Goal: Transaction & Acquisition: Purchase product/service

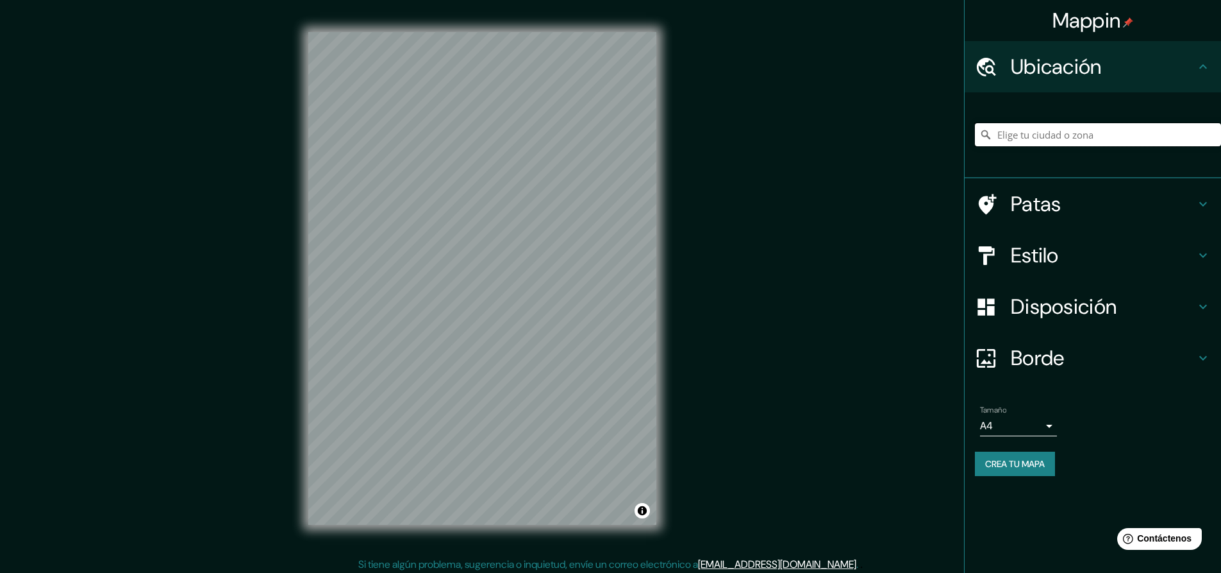
click at [1071, 130] on input "Elige tu ciudad o zona" at bounding box center [1098, 134] width 246 height 23
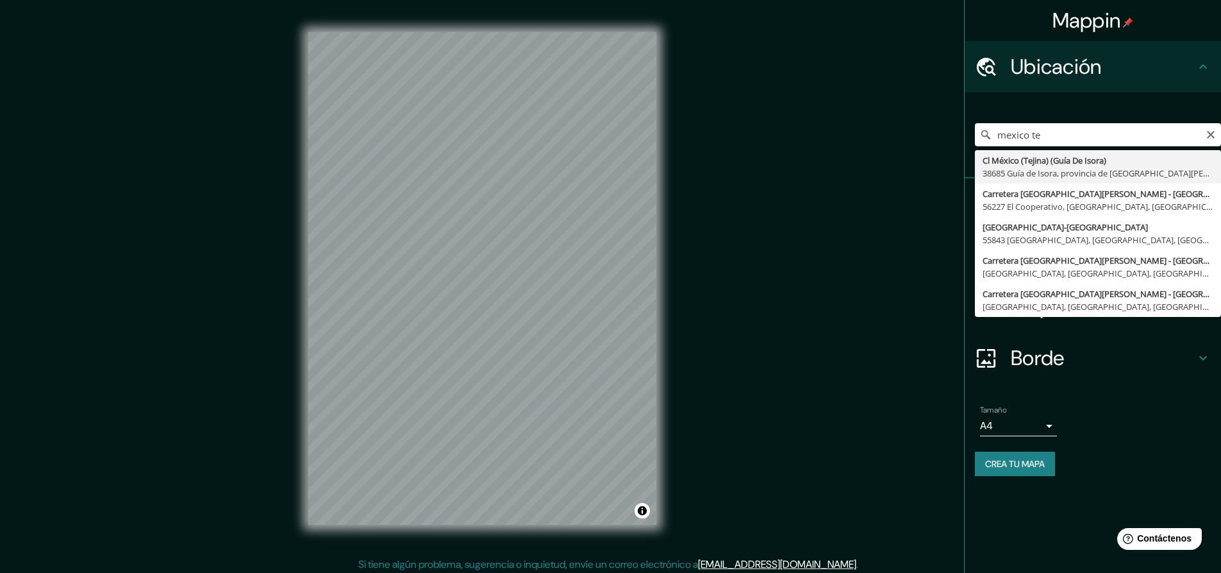
type input "Cl Mexico (Tejina) (Guia De Isora), 38685 Guía de Isora, provincia de Santa Cru…"
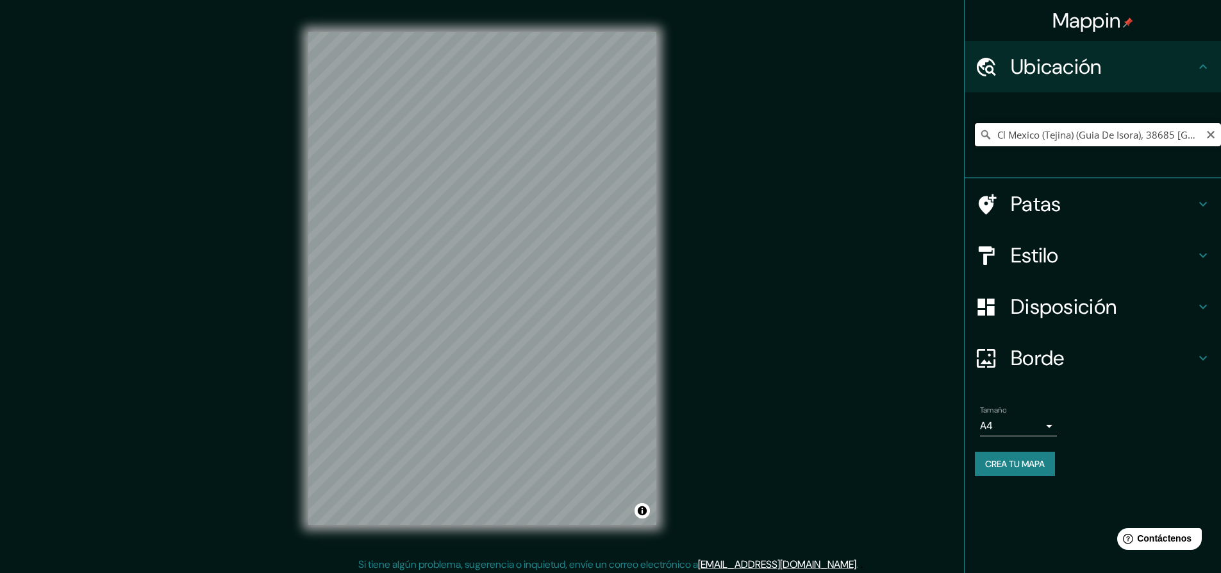
click at [1116, 137] on input "Cl Mexico (Tejina) (Guia De Isora), 38685 Guía de Isora, provincia de Santa Cru…" at bounding box center [1098, 134] width 246 height 23
click at [1210, 132] on icon "Claro" at bounding box center [1211, 135] width 10 height 10
click at [1109, 144] on input "Elige tu ciudad o zona" at bounding box center [1098, 134] width 246 height 23
click at [1029, 127] on input "Elige tu ciudad o zona" at bounding box center [1098, 134] width 246 height 23
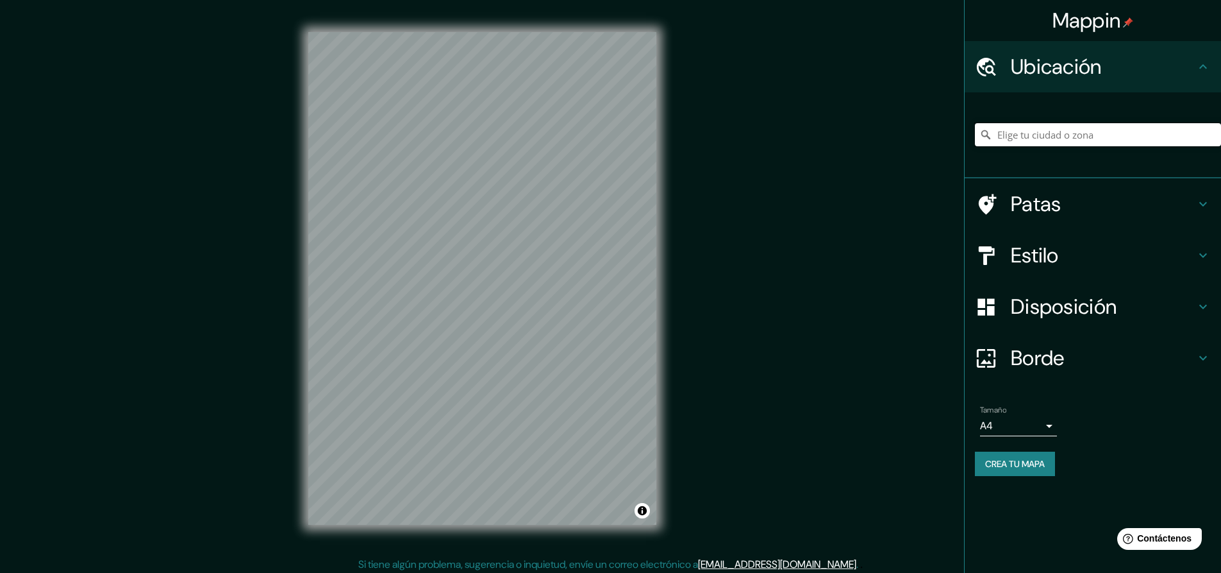
paste input "xochitla parque ecológico"
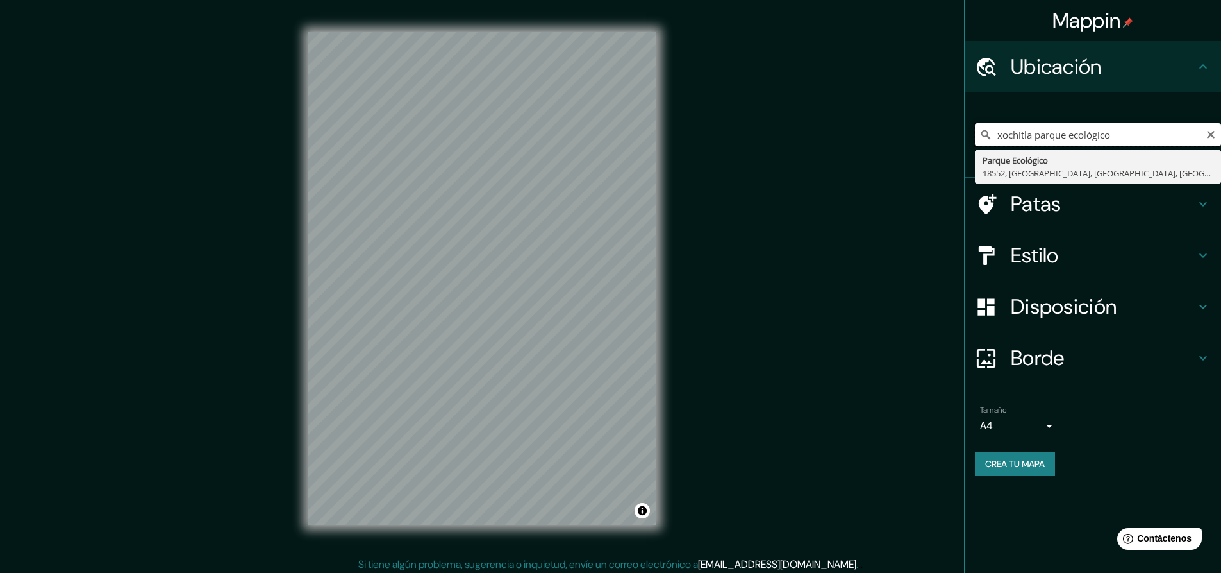
click at [1126, 138] on input "xochitla parque ecológico" at bounding box center [1098, 134] width 246 height 23
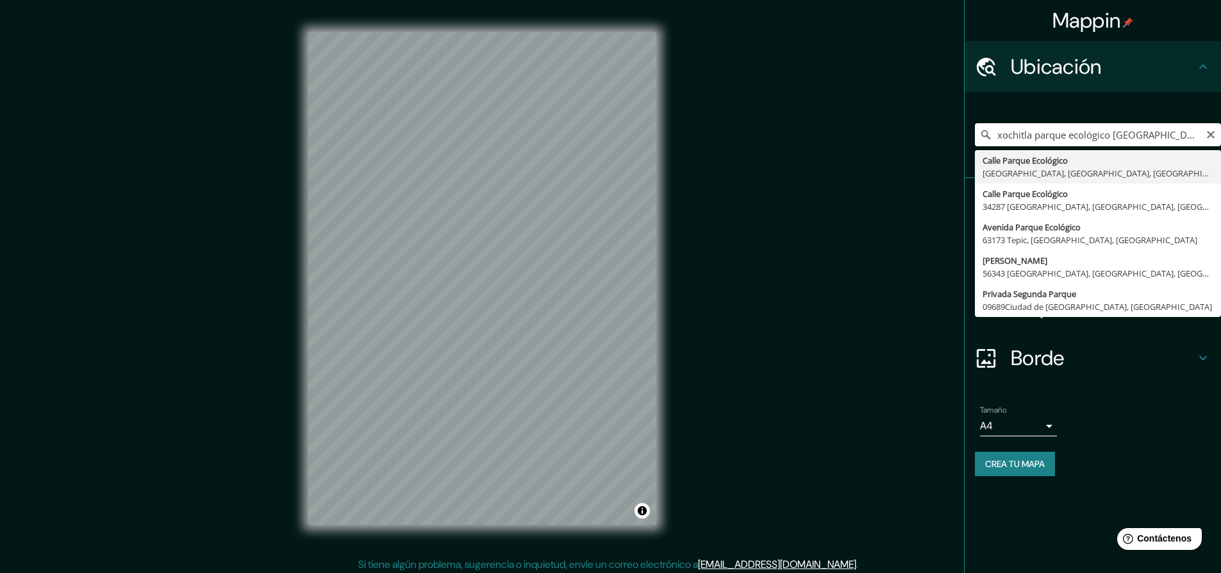
drag, startPoint x: 1158, startPoint y: 135, endPoint x: 1036, endPoint y: 142, distance: 122.0
click at [1036, 142] on input "xochitla parque ecológico mexico" at bounding box center [1098, 134] width 246 height 23
click at [1000, 136] on input "xochitla mexico" at bounding box center [1098, 134] width 246 height 23
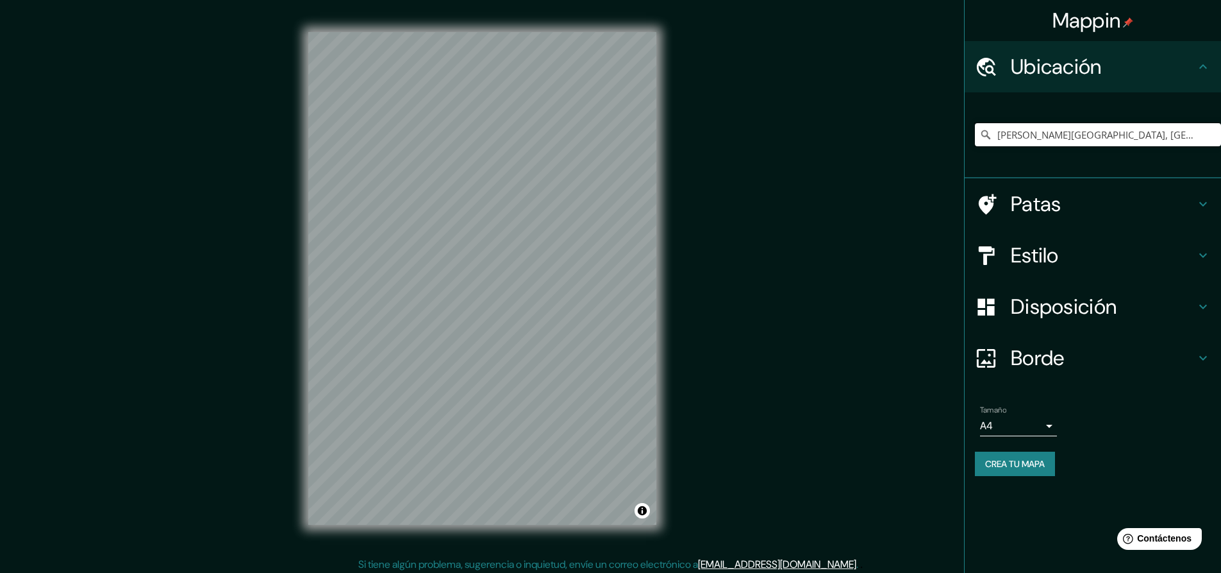
type input "Calle Xóchitl, 56343 Chimalhuacán, Estado de México, México"
click at [1053, 252] on font "Estilo" at bounding box center [1035, 255] width 48 height 27
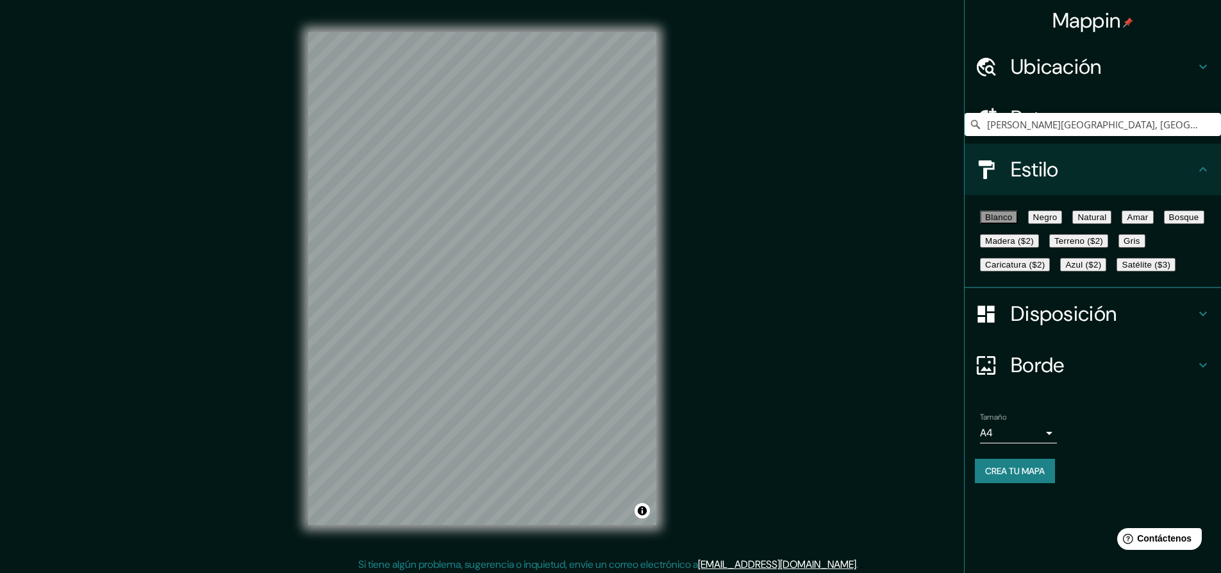
click at [1058, 221] on font "Negro" at bounding box center [1046, 217] width 24 height 10
click at [1169, 222] on font "Bosque" at bounding box center [1184, 217] width 30 height 10
click at [1122, 224] on button "Amar" at bounding box center [1137, 216] width 31 height 13
click at [1055, 246] on font "Terreno ($2)" at bounding box center [1079, 241] width 49 height 10
click at [1124, 246] on font "Gris" at bounding box center [1132, 241] width 17 height 10
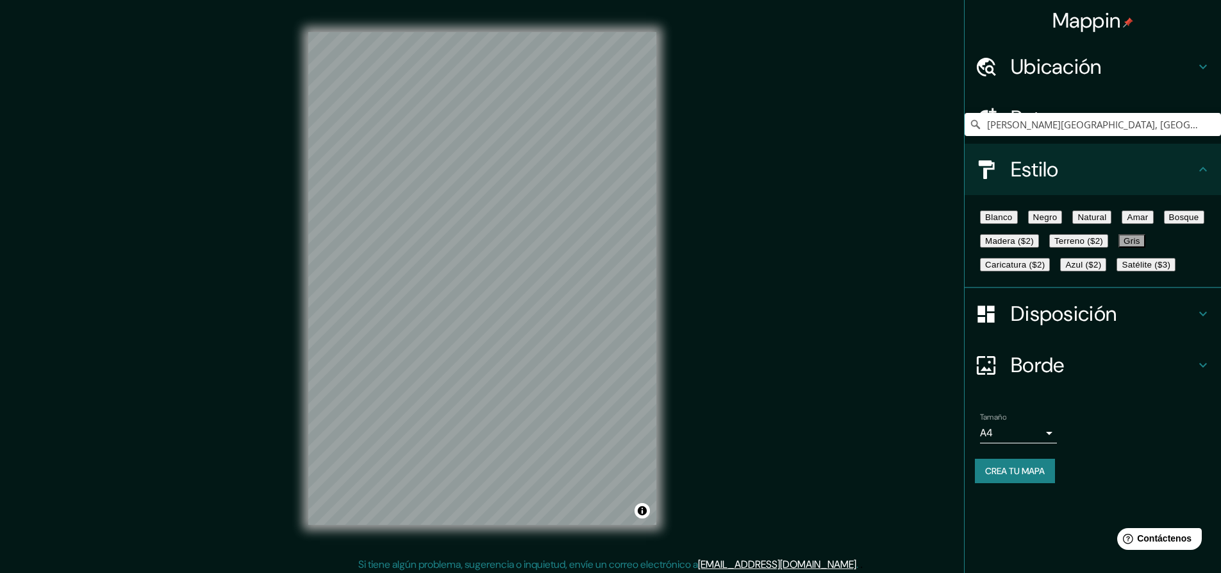
click at [994, 269] on font "Caricatura ($2)" at bounding box center [1015, 265] width 60 height 10
click at [1090, 269] on font "Azul ($2)" at bounding box center [1084, 265] width 36 height 10
click at [1122, 269] on font "Satélite ($3)" at bounding box center [1146, 265] width 49 height 10
click at [1034, 246] on font "Madera ($2)" at bounding box center [1009, 241] width 49 height 10
click at [1107, 222] on font "Natural" at bounding box center [1092, 217] width 29 height 10
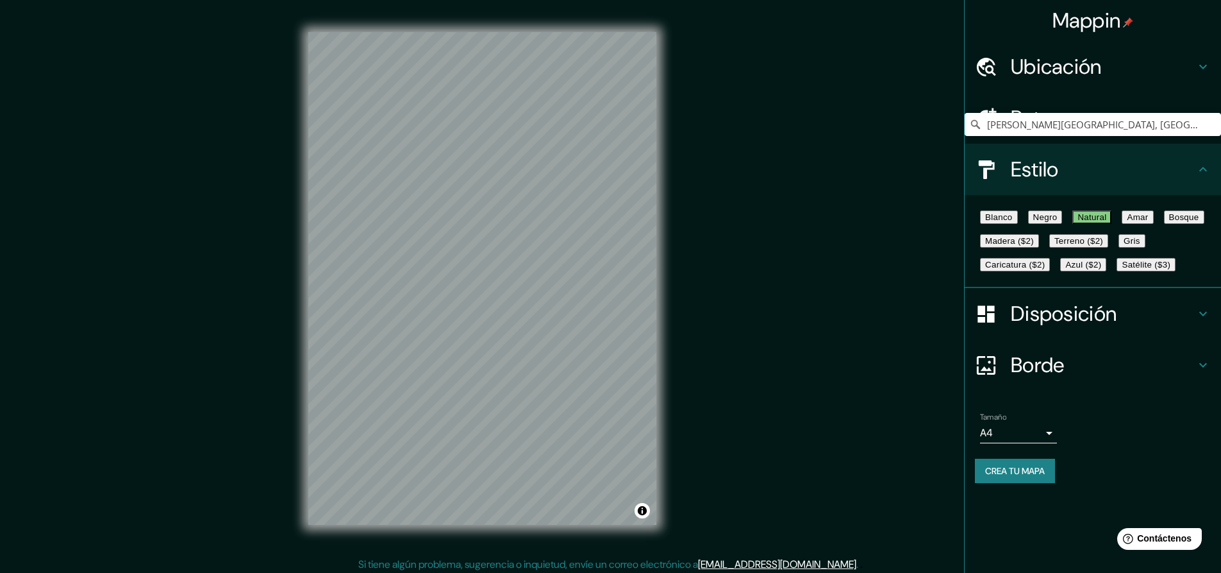
click at [1058, 222] on font "Negro" at bounding box center [1046, 217] width 24 height 10
click at [1005, 222] on font "Blanco" at bounding box center [999, 217] width 28 height 10
click at [1127, 222] on font "Amar" at bounding box center [1137, 217] width 21 height 10
click at [1169, 222] on font "Bosque" at bounding box center [1184, 217] width 30 height 10
click at [1119, 247] on button "Gris" at bounding box center [1132, 240] width 27 height 13
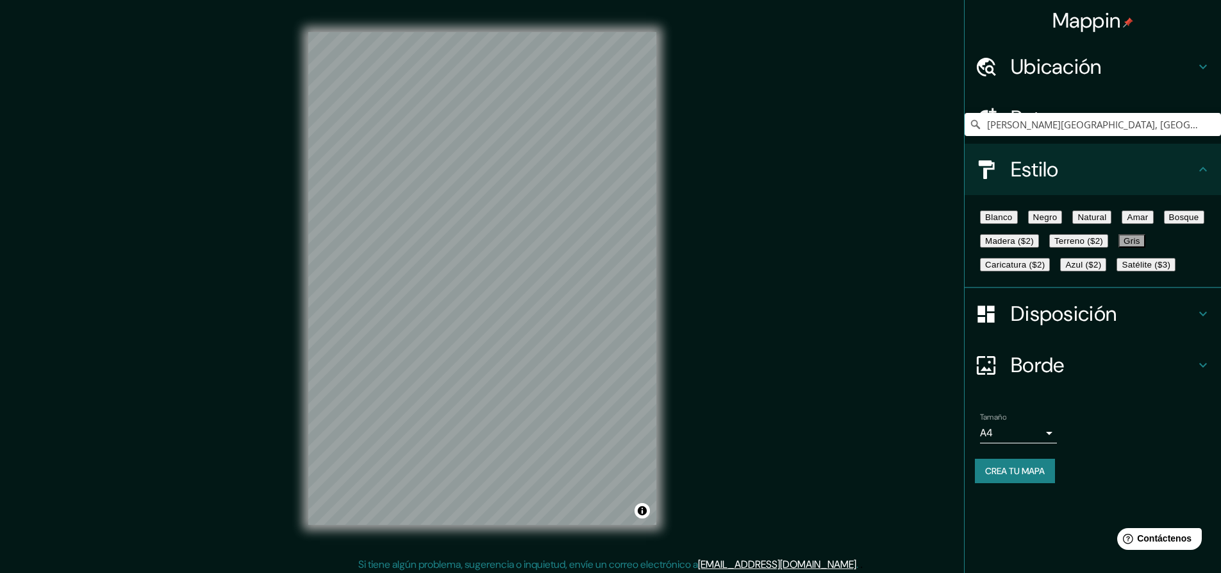
click at [1007, 222] on font "Blanco" at bounding box center [999, 217] width 28 height 10
click at [1041, 224] on button "Negro" at bounding box center [1045, 216] width 35 height 13
click at [1107, 222] on font "Natural" at bounding box center [1092, 217] width 29 height 10
click at [1034, 246] on font "Madera ($2)" at bounding box center [1009, 241] width 49 height 10
click at [1101, 269] on font "Azul ($2)" at bounding box center [1084, 265] width 36 height 10
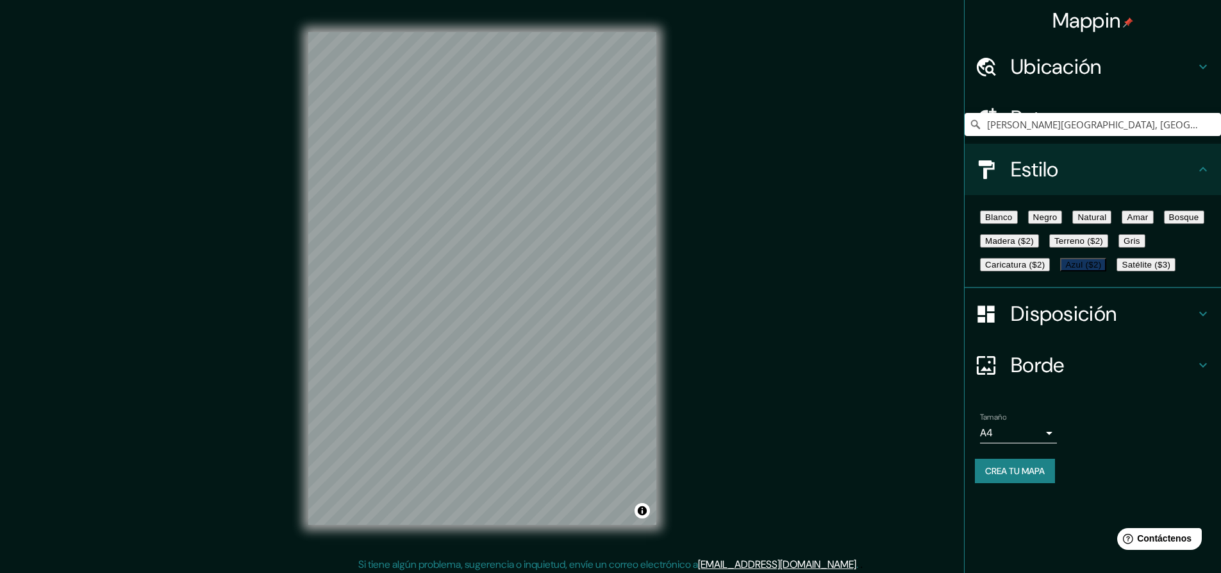
click at [1122, 269] on font "Satélite ($3)" at bounding box center [1146, 265] width 49 height 10
click at [1035, 269] on font "Caricatura ($2)" at bounding box center [1015, 265] width 60 height 10
click at [1055, 246] on font "Terreno ($2)" at bounding box center [1079, 241] width 49 height 10
click at [1127, 222] on font "Amar" at bounding box center [1137, 217] width 21 height 10
click at [1164, 224] on button "Bosque" at bounding box center [1184, 216] width 40 height 13
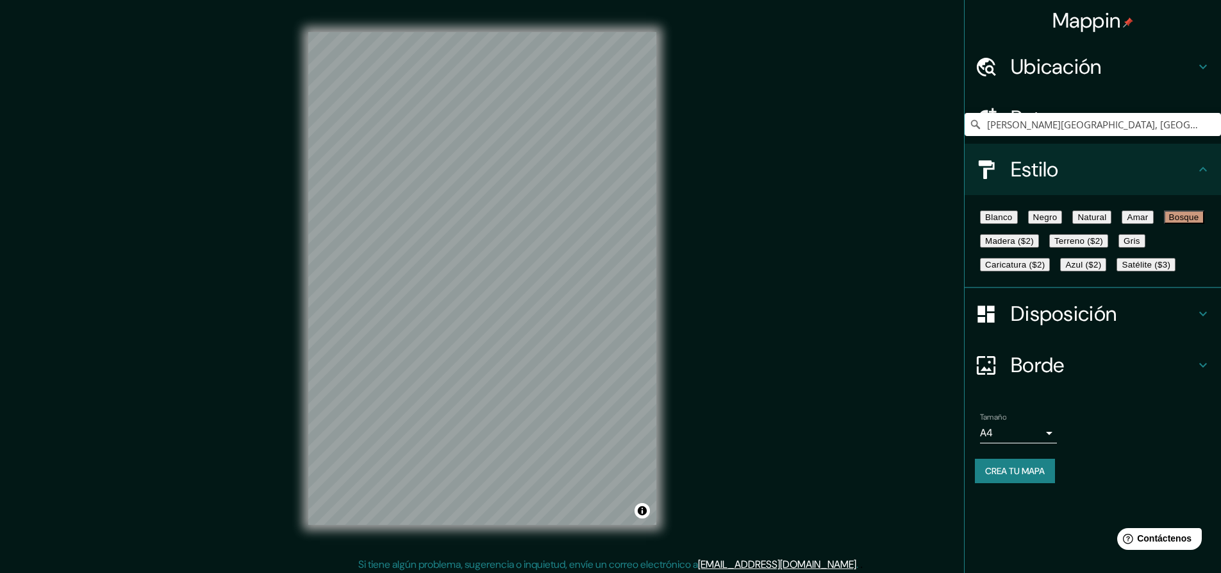
click at [1013, 222] on font "Blanco" at bounding box center [999, 217] width 28 height 10
click at [1058, 222] on font "Negro" at bounding box center [1046, 217] width 24 height 10
click at [1010, 222] on font "Blanco" at bounding box center [999, 217] width 28 height 10
click at [1049, 222] on font "Negro" at bounding box center [1046, 217] width 24 height 10
click at [1107, 222] on font "Natural" at bounding box center [1092, 217] width 29 height 10
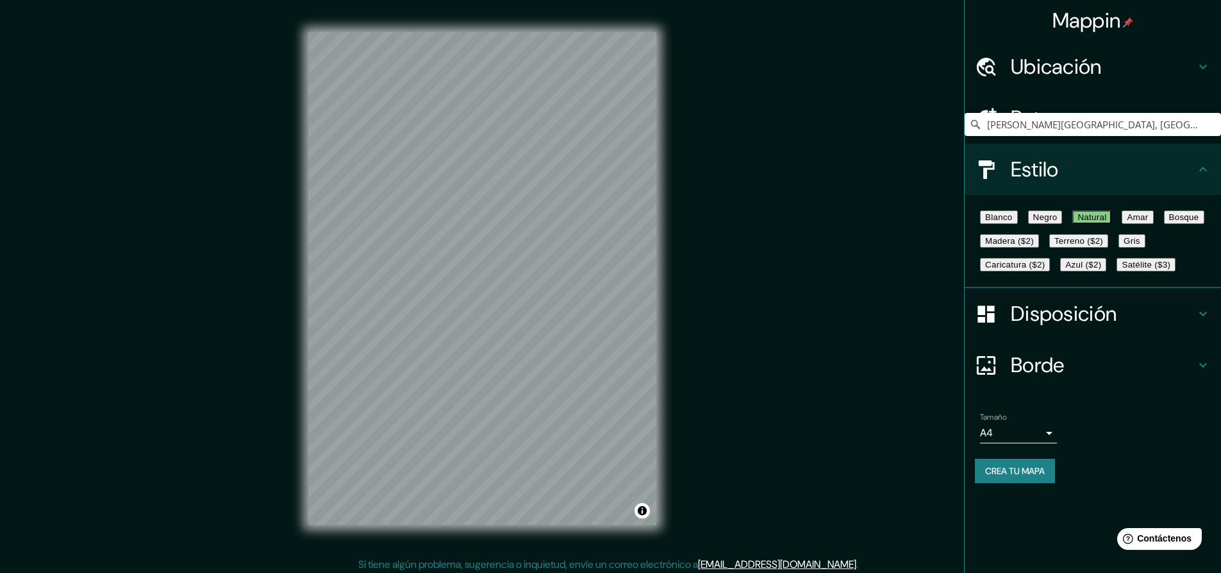
click at [1122, 224] on button "Amar" at bounding box center [1137, 216] width 31 height 13
click at [1169, 222] on font "Bosque" at bounding box center [1184, 217] width 30 height 10
click at [1039, 247] on button "Madera ($2)" at bounding box center [1009, 240] width 59 height 13
click at [1055, 246] on font "Terreno ($2)" at bounding box center [1079, 241] width 49 height 10
click at [1007, 240] on div "Blanco Negro Natural Amar Bosque Madera ($2) Terreno ($2) Gris Caricatura ($2) …" at bounding box center [1098, 240] width 246 height 71
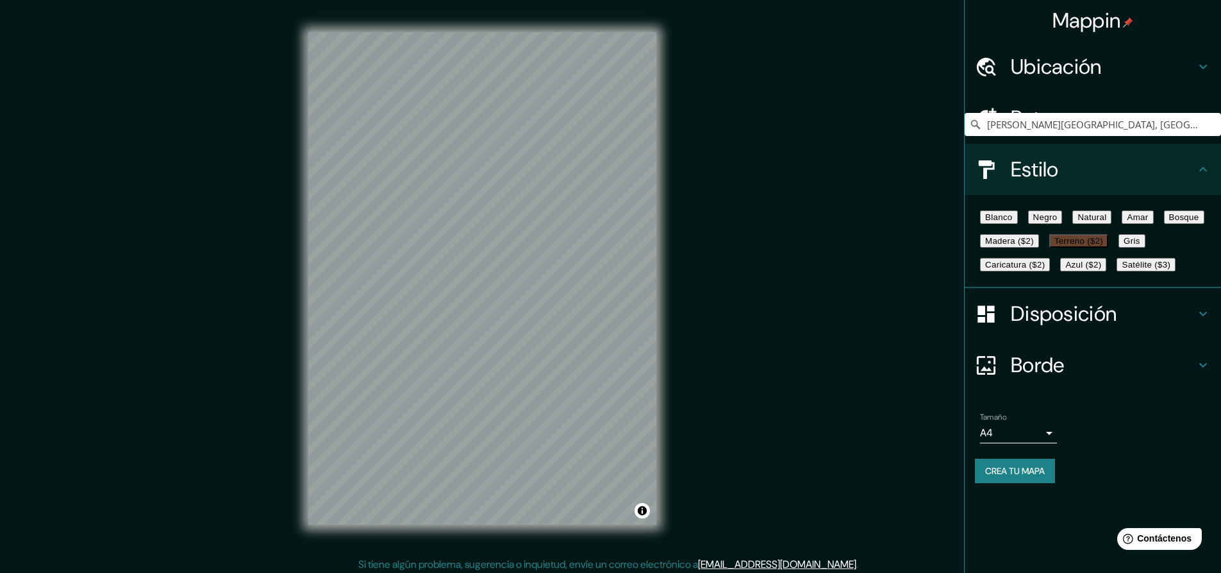
click at [1008, 222] on font "Blanco" at bounding box center [999, 217] width 28 height 10
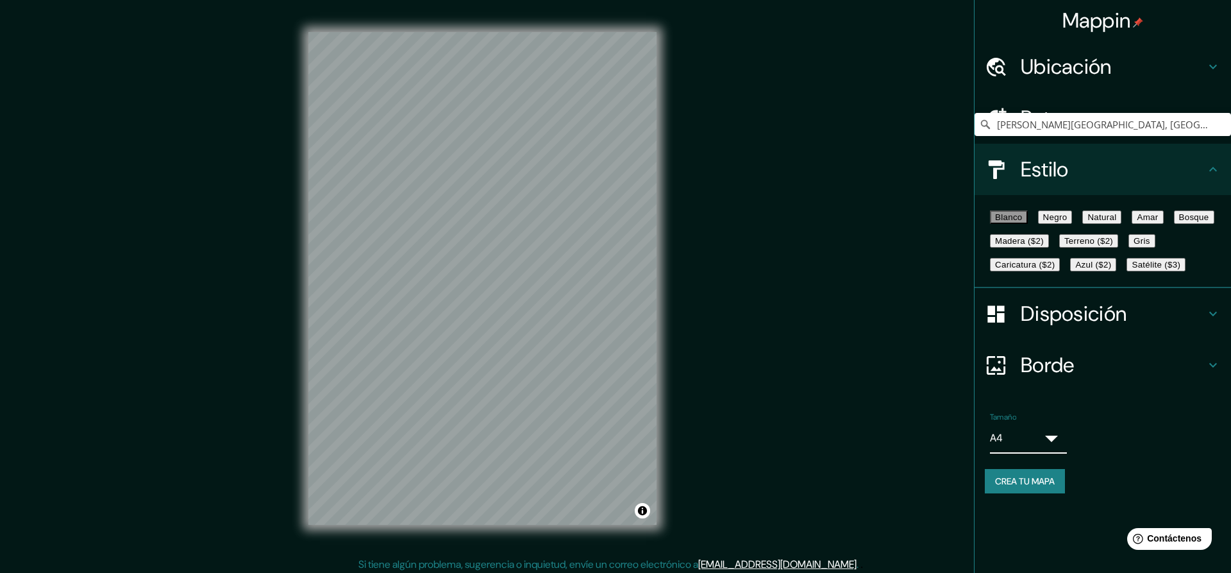
click at [1029, 535] on body "Mappin Ubicación Calle Xóchitl, 56343 Chimalhuacán, Estado de México, México Ca…" at bounding box center [615, 286] width 1231 height 573
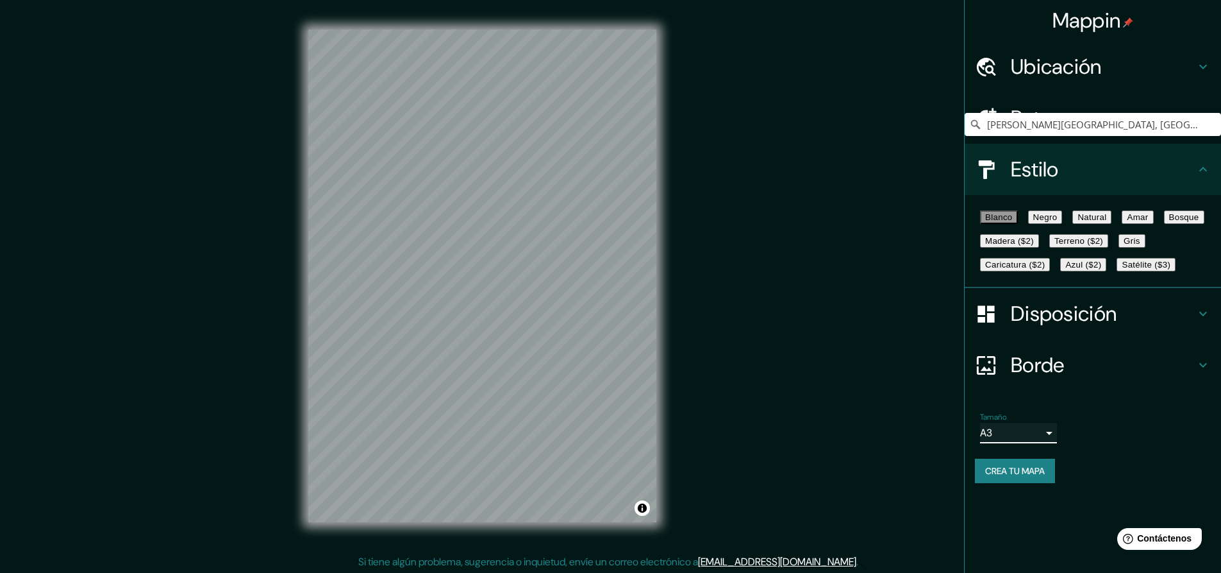
scroll to position [4, 0]
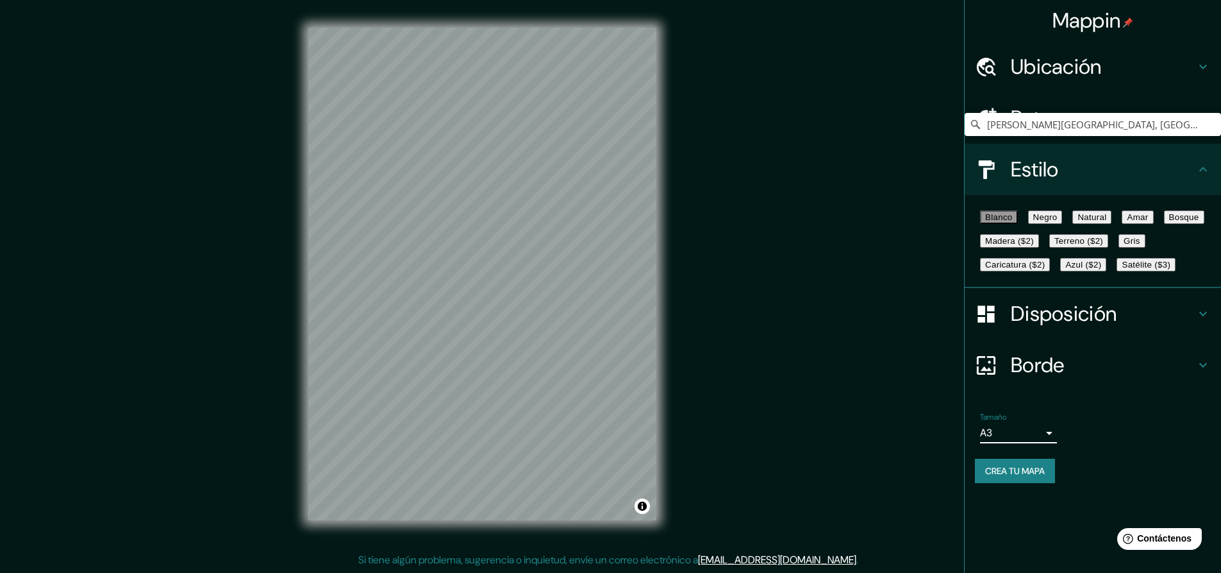
click at [1014, 476] on font "Crea tu mapa" at bounding box center [1015, 471] width 60 height 12
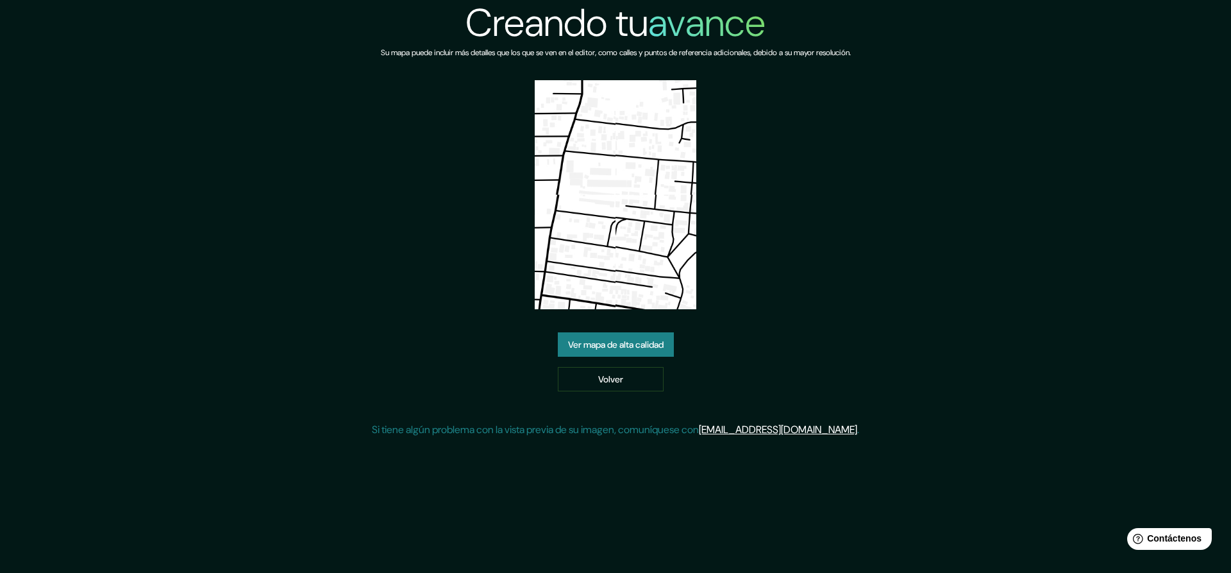
click at [631, 346] on font "Ver mapa de alta calidad" at bounding box center [616, 345] width 96 height 12
